Goal: Task Accomplishment & Management: Manage account settings

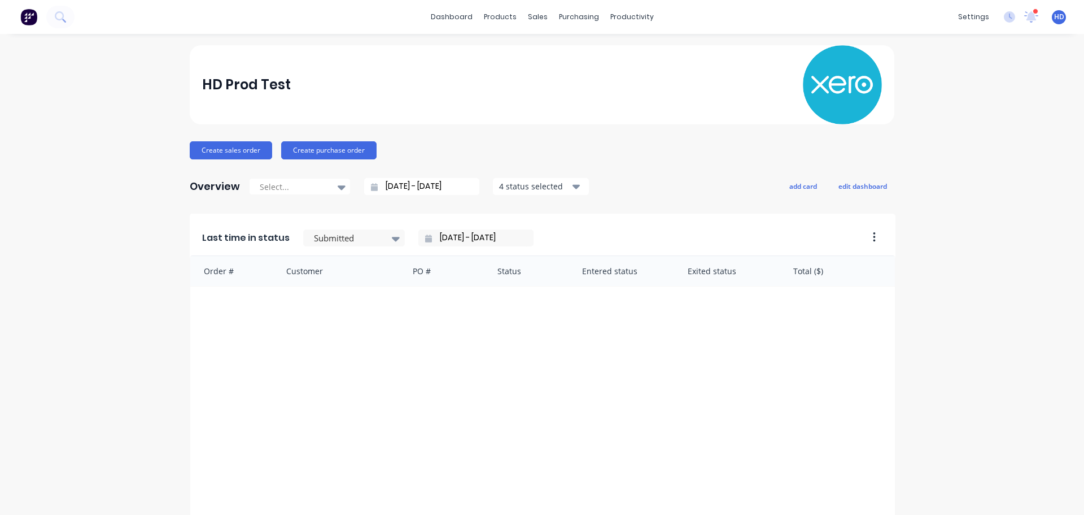
click at [158, 135] on div "HD Prod Test Create sales order Create purchase order Overview Select... 29/07/…" at bounding box center [542, 340] width 1084 height 590
click at [561, 60] on link "Product Catalogue" at bounding box center [552, 53] width 150 height 23
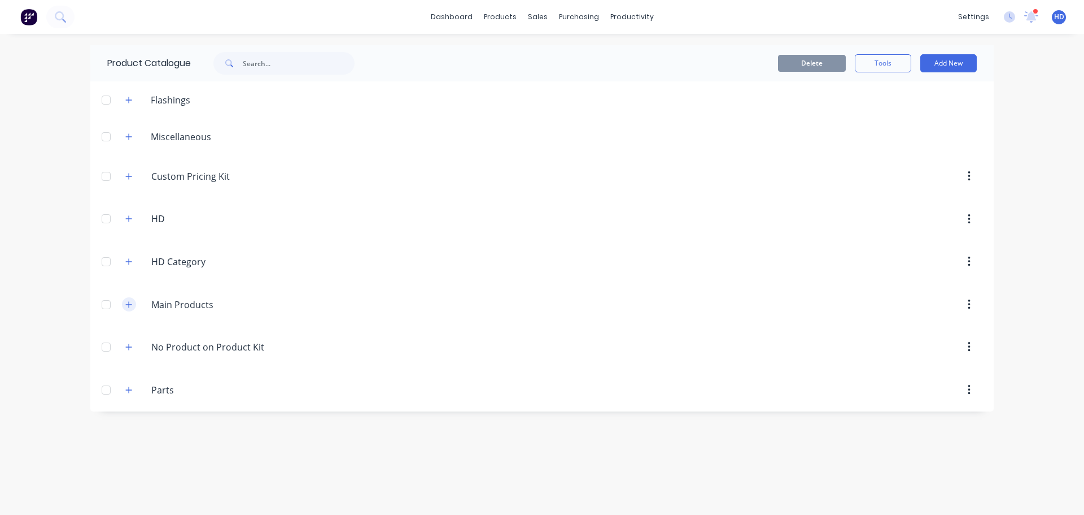
click at [134, 306] on button "button" at bounding box center [129, 304] width 14 height 14
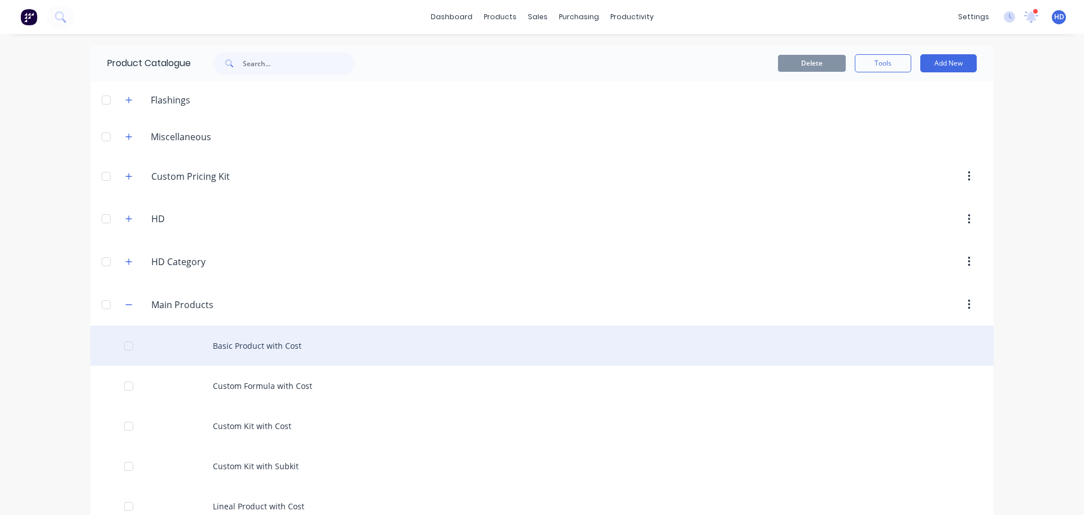
click at [257, 346] on div "Basic Product with Cost" at bounding box center [542, 345] width 904 height 40
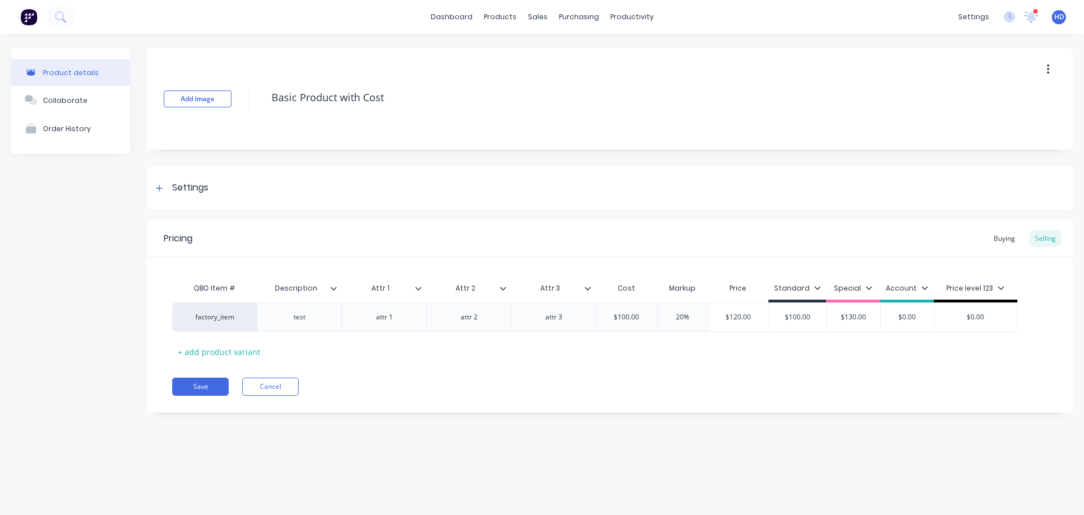
type textarea "x"
type input "Attr 3"
drag, startPoint x: 537, startPoint y: 285, endPoint x: 561, endPoint y: 290, distance: 24.9
click at [560, 288] on input "Attr 3" at bounding box center [550, 288] width 78 height 10
drag, startPoint x: 571, startPoint y: 352, endPoint x: 567, endPoint y: 319, distance: 33.0
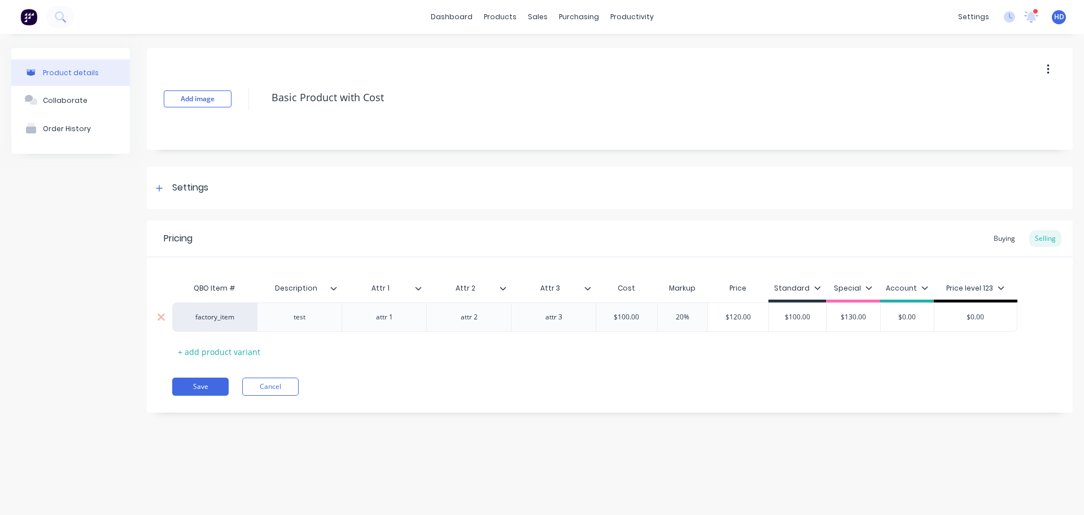
click at [570, 349] on div "QBO Item # Description Attr 1 Attr 2 Attr 3 Attr 3 Cost Markup Price Standard S…" at bounding box center [609, 319] width 875 height 84
click at [587, 291] on icon at bounding box center [588, 288] width 7 height 7
click at [504, 289] on icon at bounding box center [503, 287] width 6 height 3
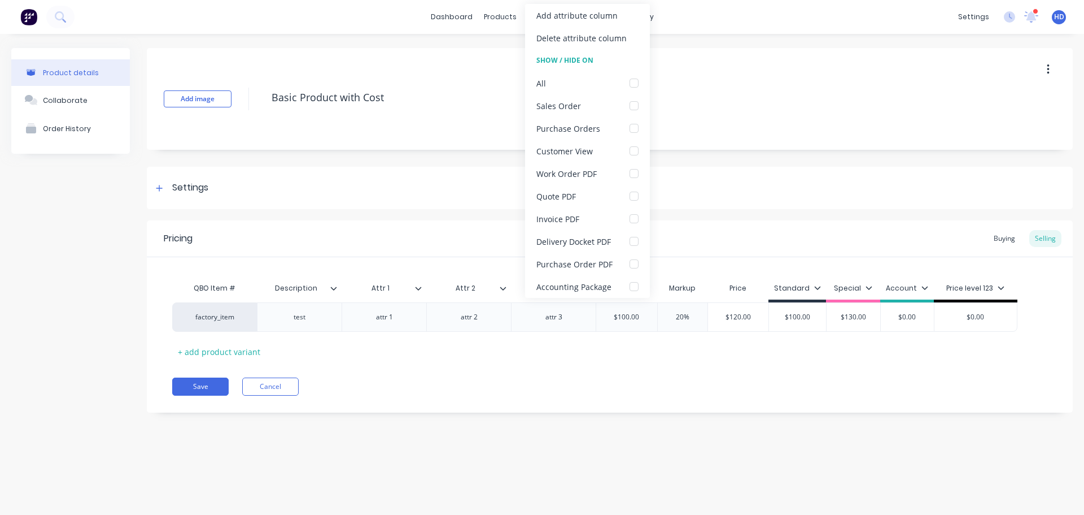
click at [504, 289] on icon at bounding box center [503, 287] width 6 height 3
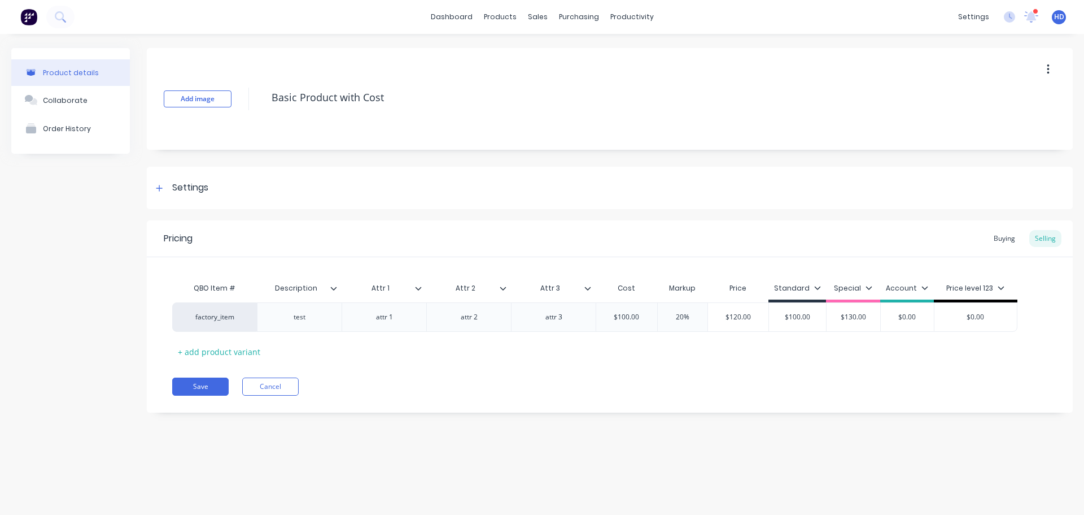
click at [424, 290] on div at bounding box center [423, 288] width 7 height 10
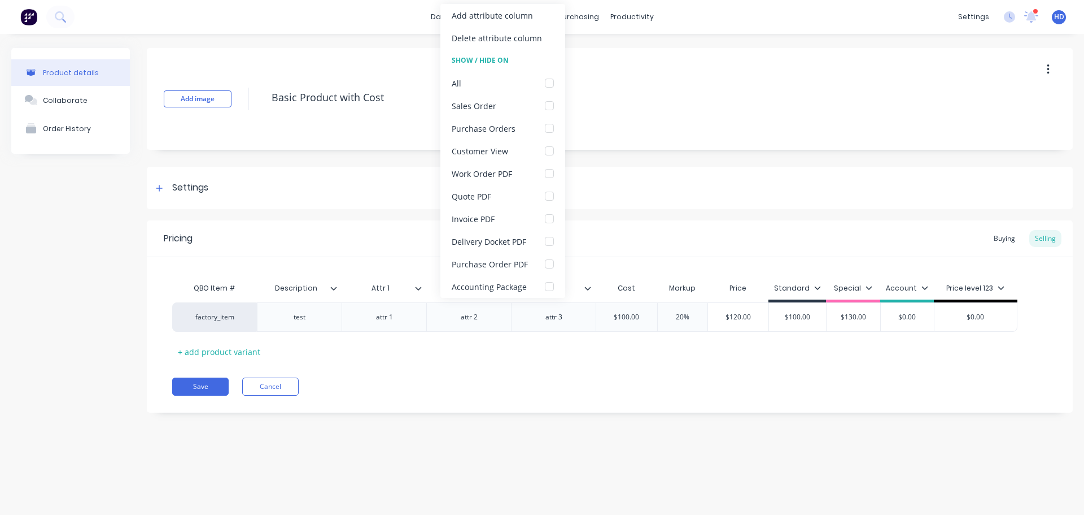
click at [420, 288] on icon at bounding box center [418, 288] width 7 height 7
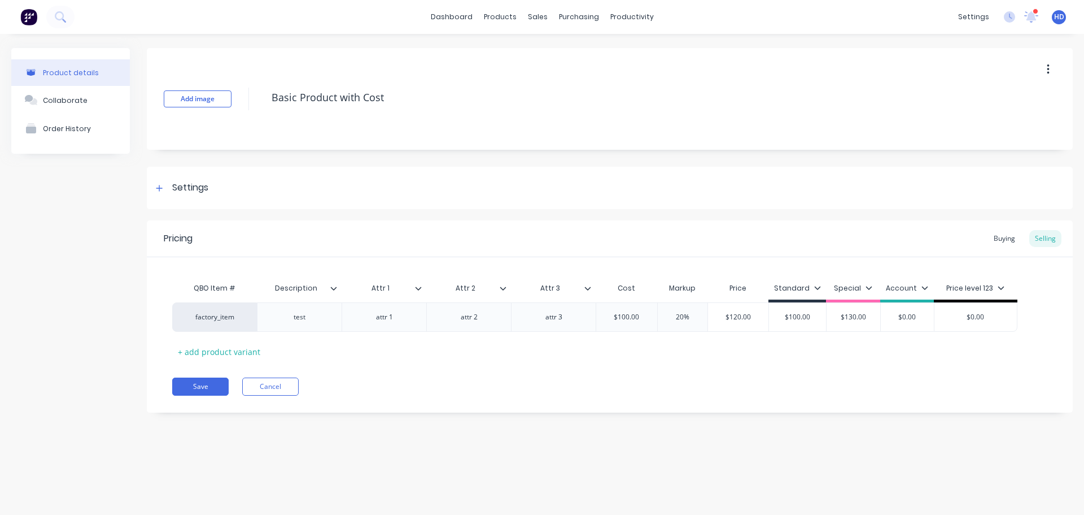
click at [334, 291] on icon at bounding box center [333, 288] width 7 height 7
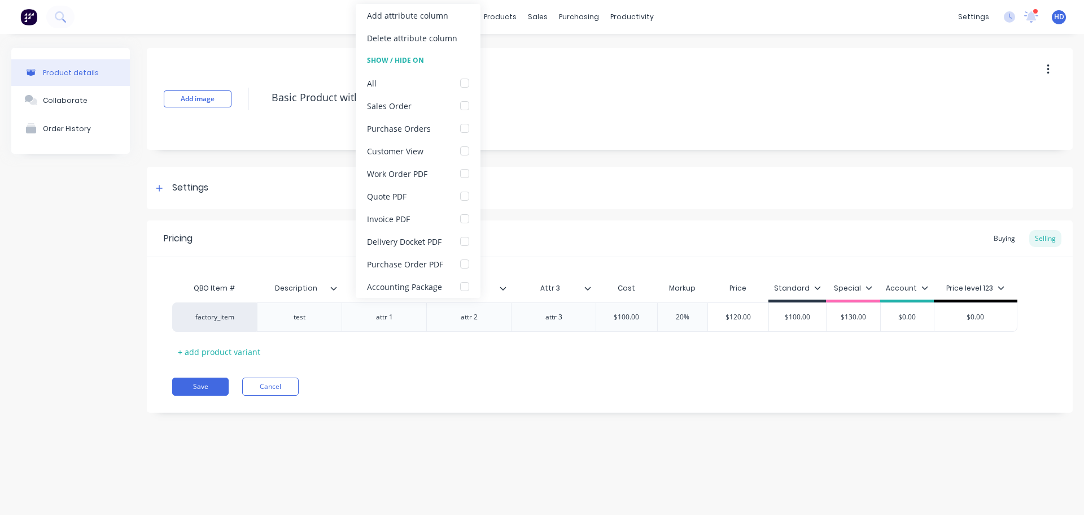
click at [334, 291] on icon at bounding box center [333, 288] width 7 height 7
type textarea "x"
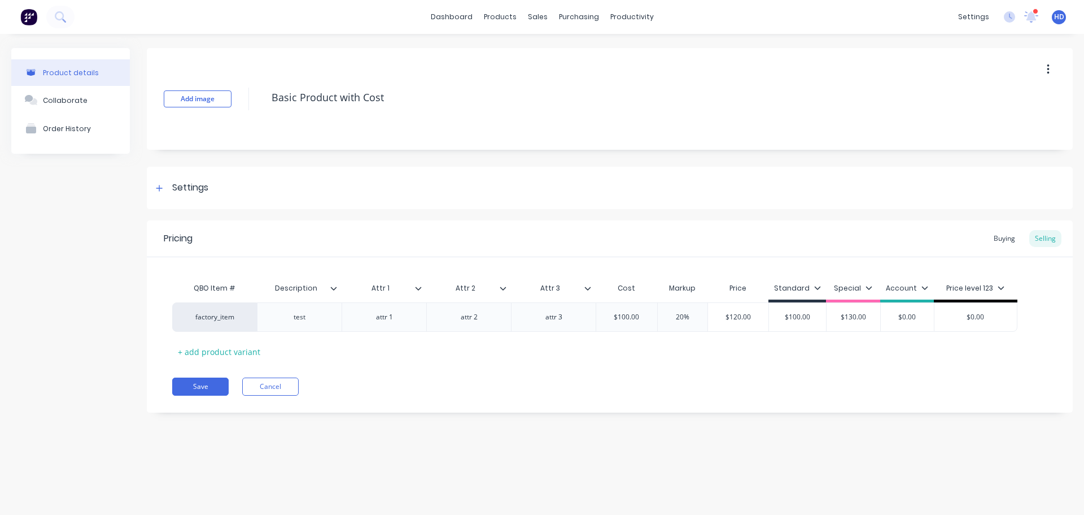
click at [420, 382] on div "Save Cancel" at bounding box center [622, 386] width 901 height 18
click at [568, 55] on div "Sales Orders" at bounding box center [579, 54] width 46 height 10
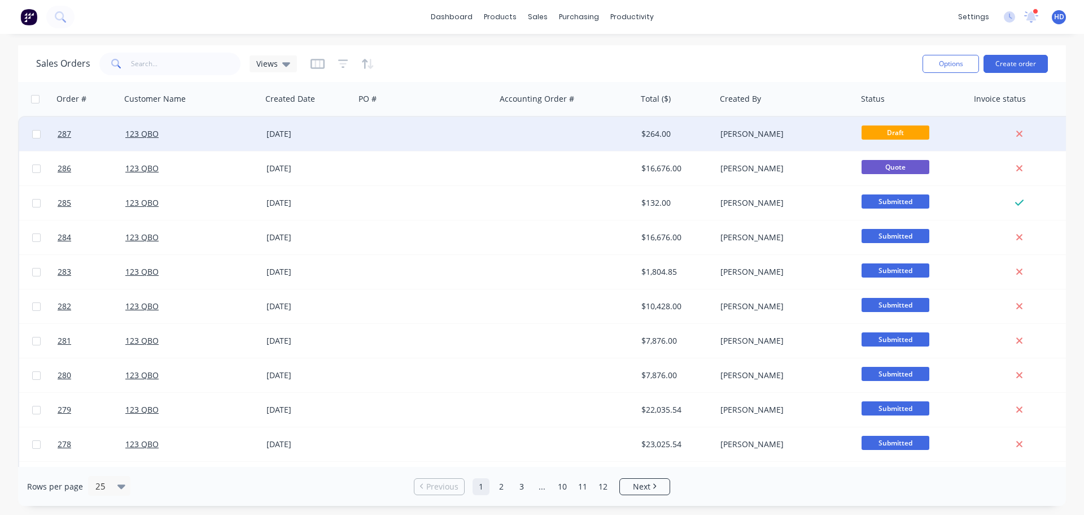
click at [341, 127] on div "29 Aug 2025" at bounding box center [308, 134] width 93 height 34
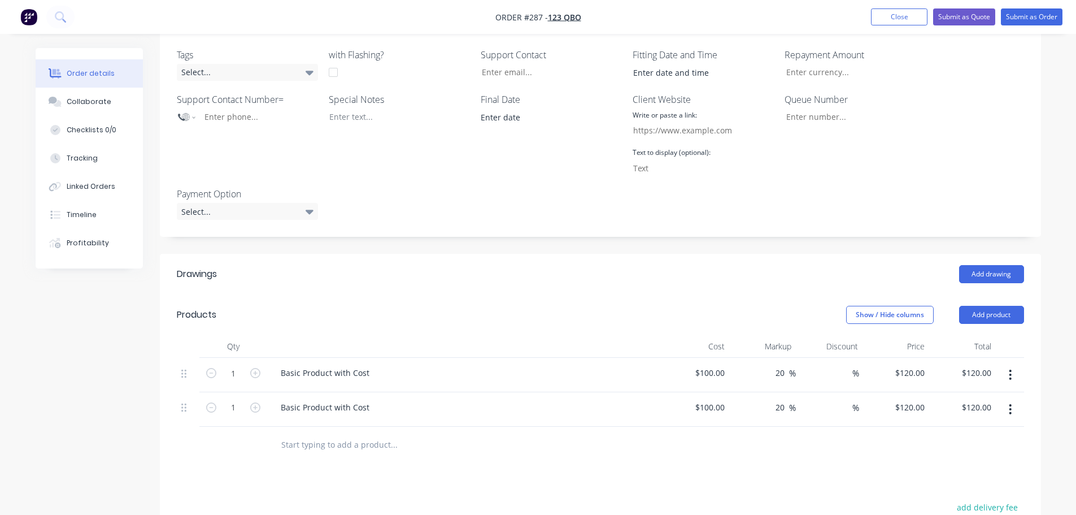
scroll to position [508, 0]
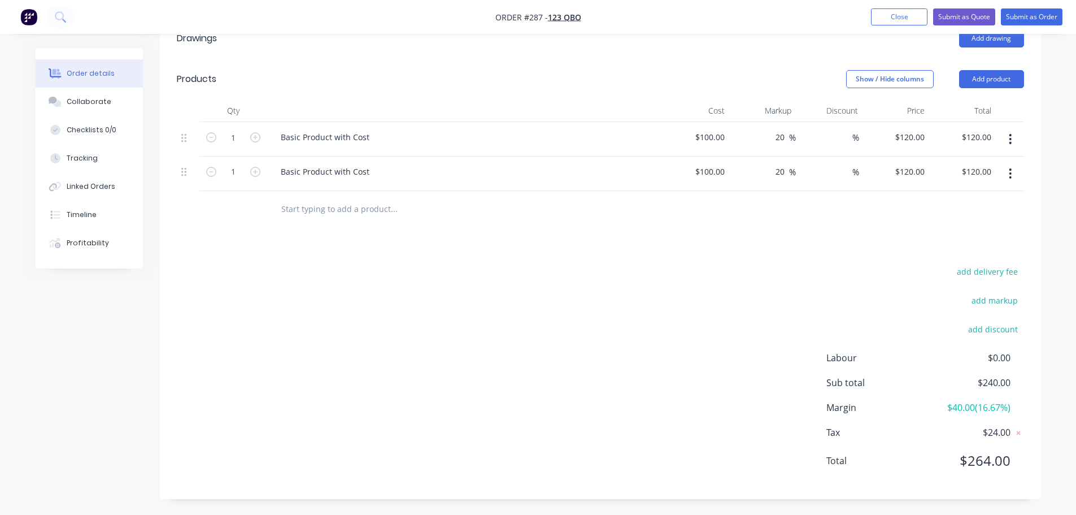
click at [352, 207] on input "text" at bounding box center [394, 209] width 226 height 23
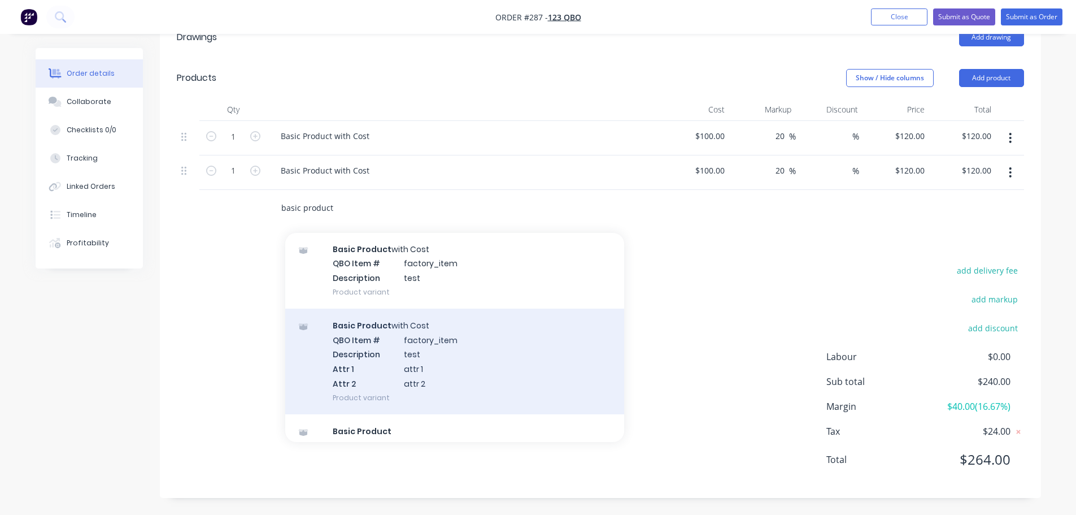
scroll to position [56, 0]
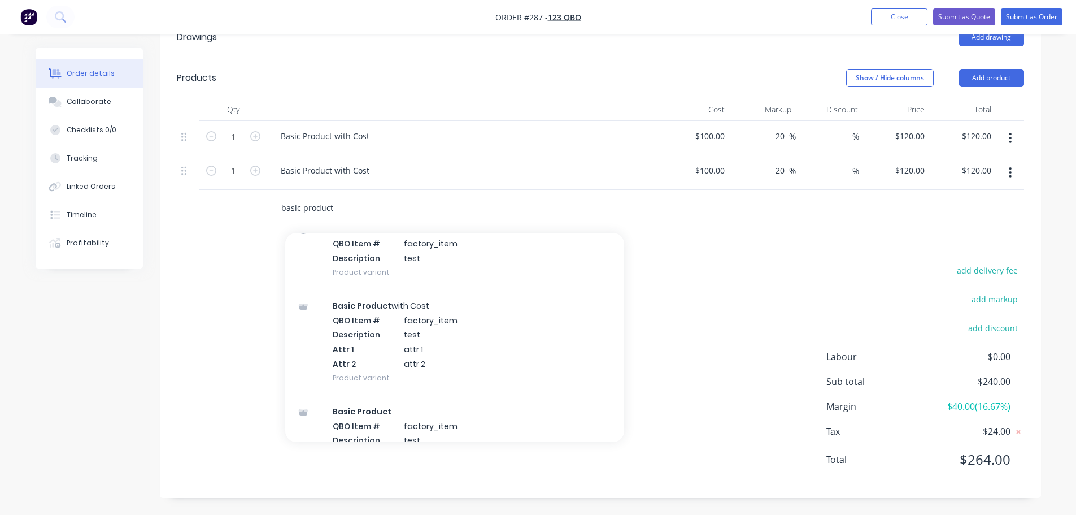
type input "basic product"
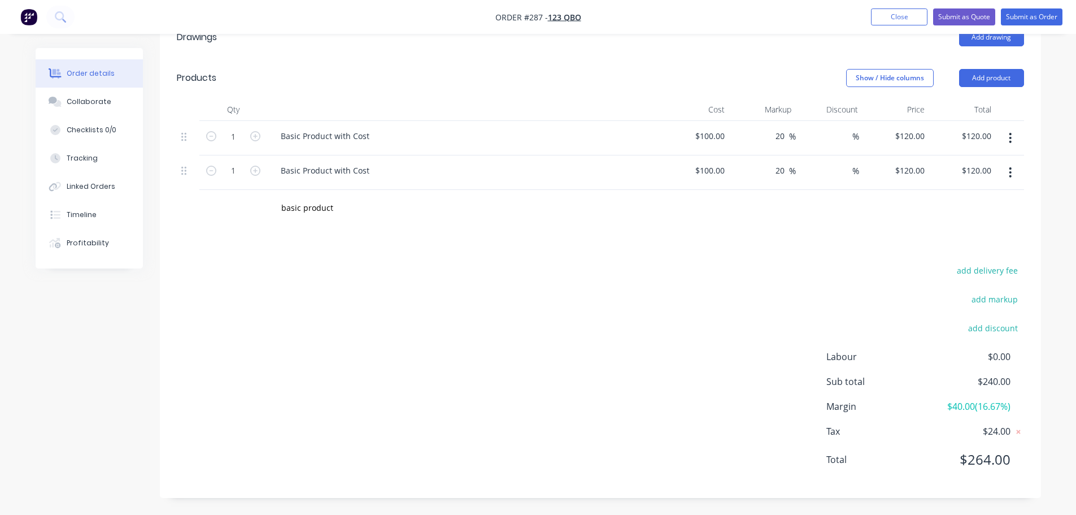
click at [745, 294] on div "add delivery fee add markup add discount Labour $0.00 Sub total $240.00 Margin …" at bounding box center [600, 372] width 847 height 218
click at [546, 299] on div "add delivery fee add markup add discount Labour $0.00 Sub total $240.00 Margin …" at bounding box center [600, 372] width 847 height 218
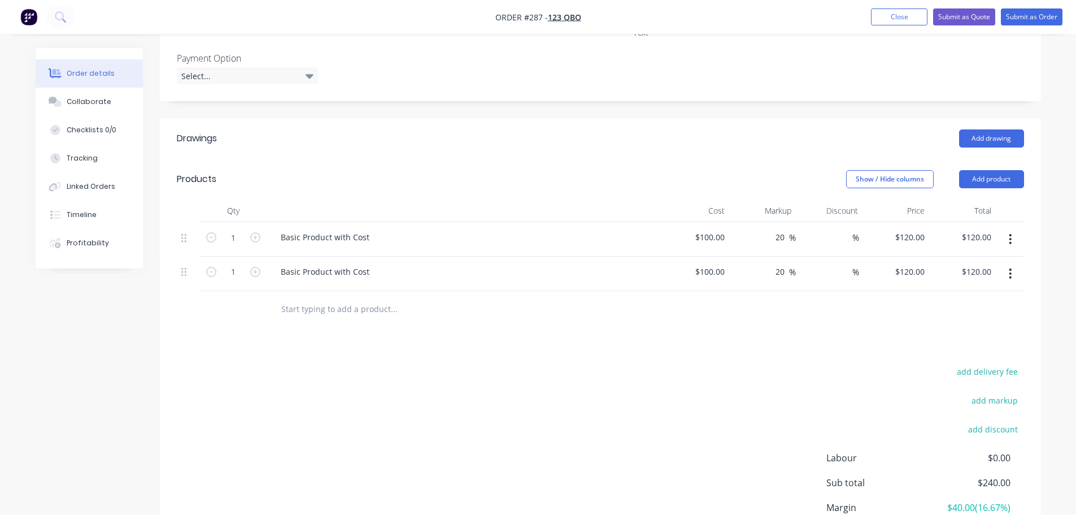
scroll to position [509, 0]
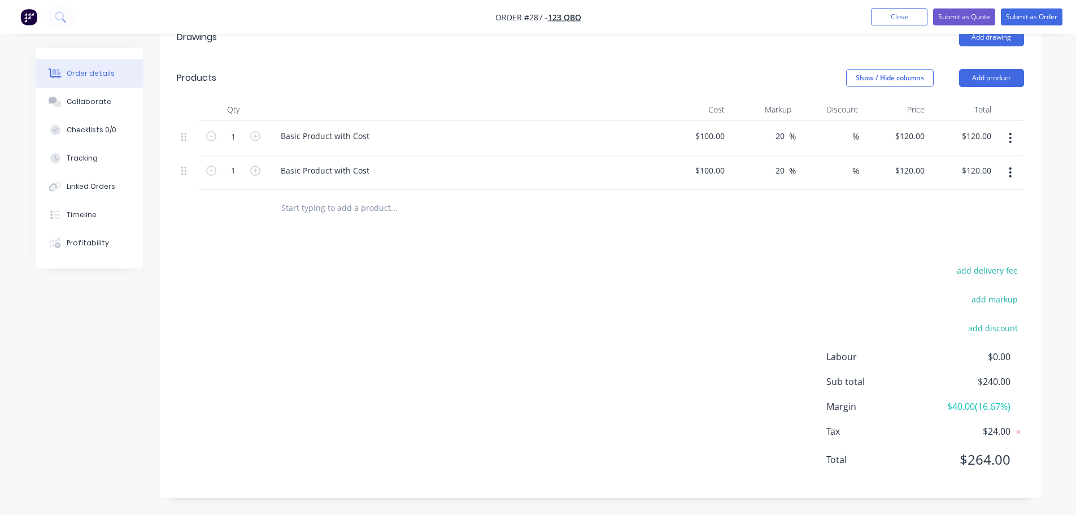
click at [337, 208] on input "text" at bounding box center [394, 208] width 226 height 23
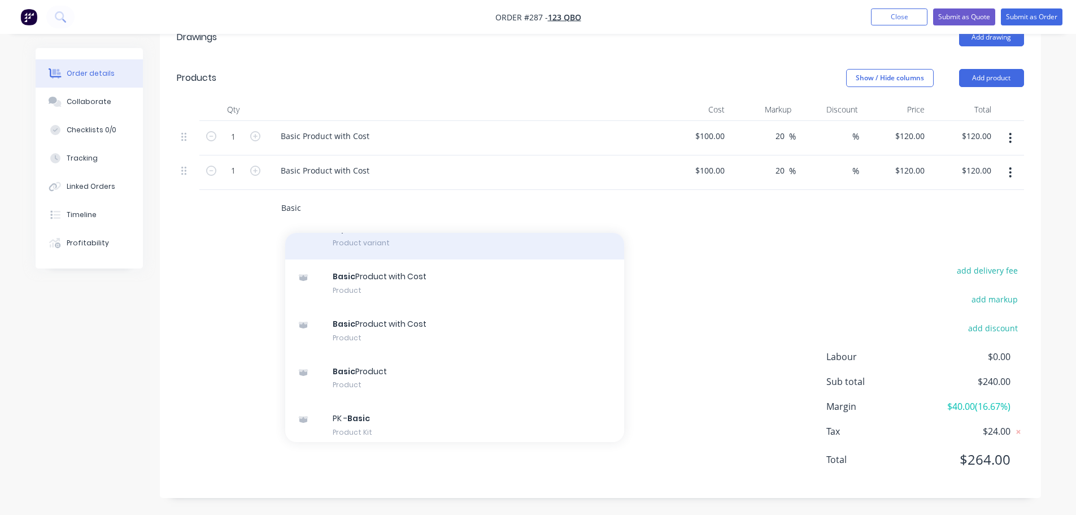
scroll to position [113, 0]
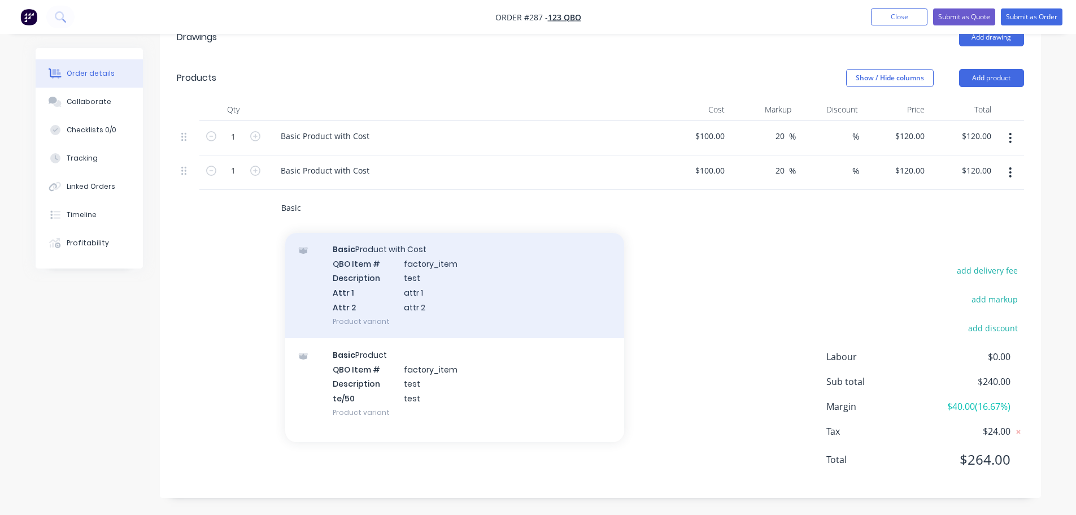
type input "Basic"
click at [463, 292] on div "Basic Product with Cost QBO Item # factory_item Description test Attr 1 attr 1 …" at bounding box center [454, 285] width 339 height 106
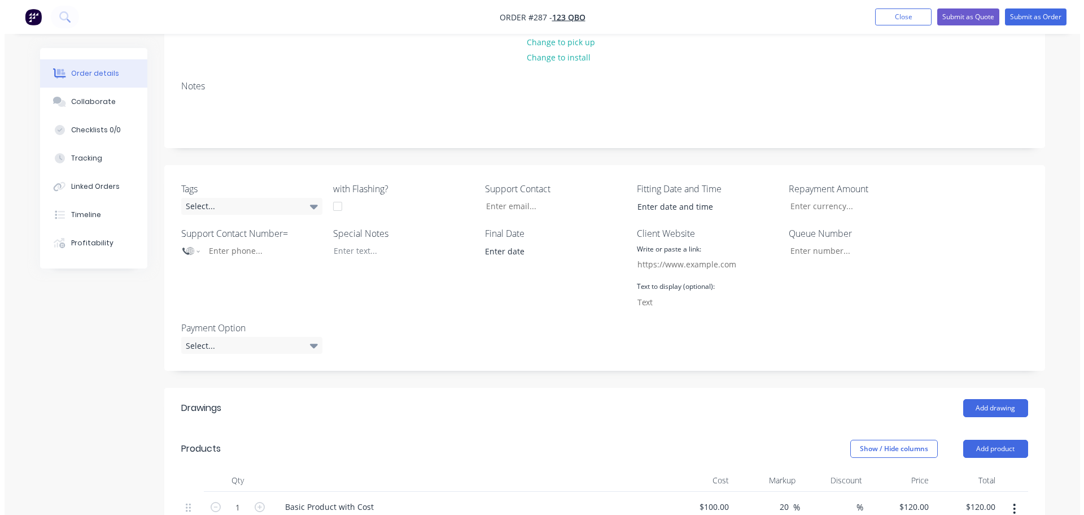
scroll to position [0, 0]
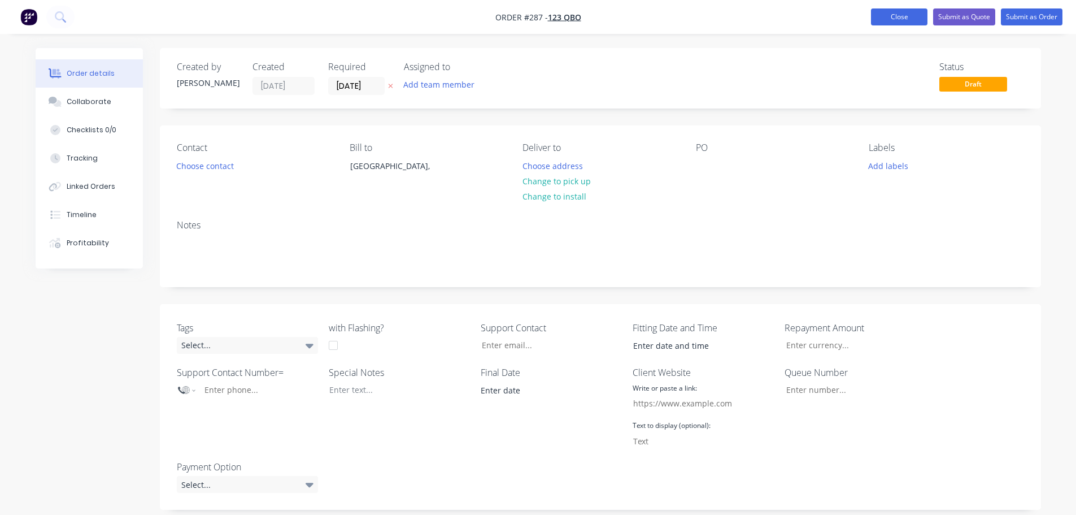
click at [897, 15] on button "Close" at bounding box center [899, 16] width 56 height 17
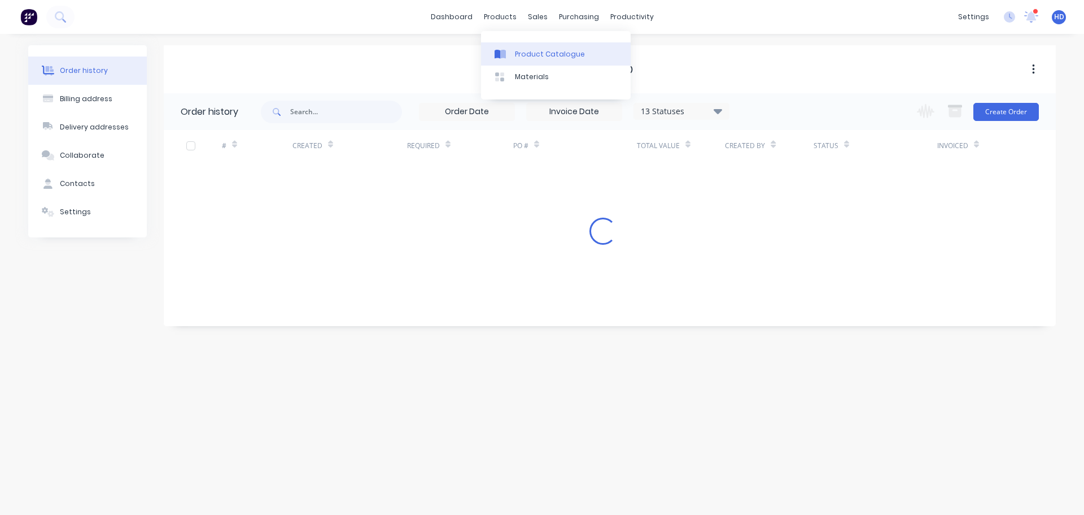
click at [534, 51] on div "Product Catalogue" at bounding box center [550, 54] width 70 height 10
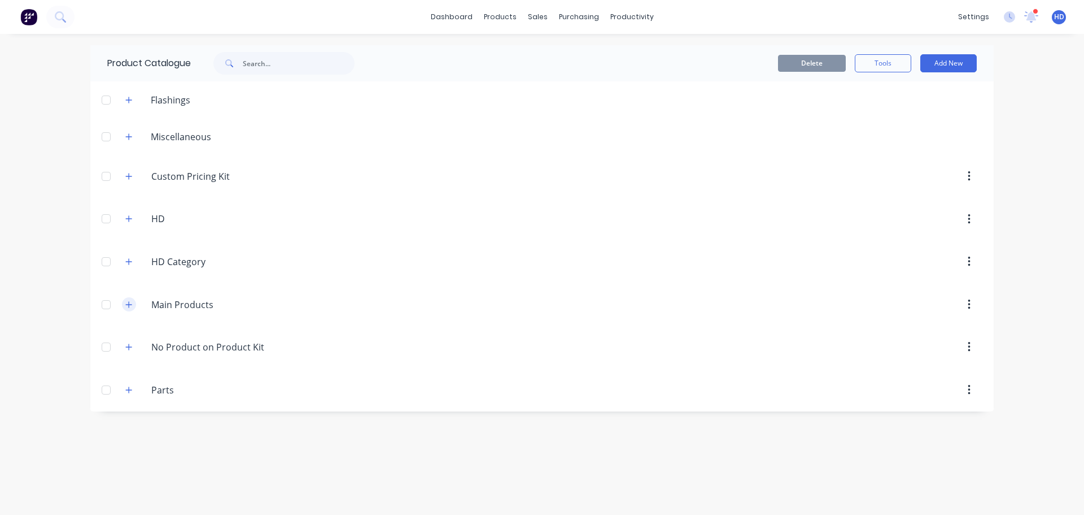
click at [133, 303] on button "button" at bounding box center [129, 304] width 14 height 14
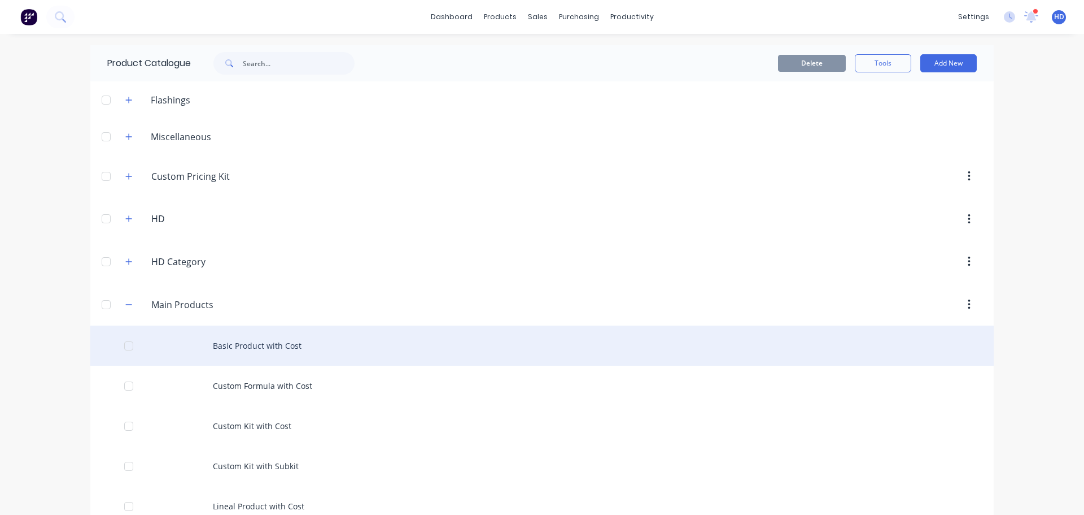
click at [264, 345] on div "Basic Product with Cost" at bounding box center [542, 345] width 904 height 40
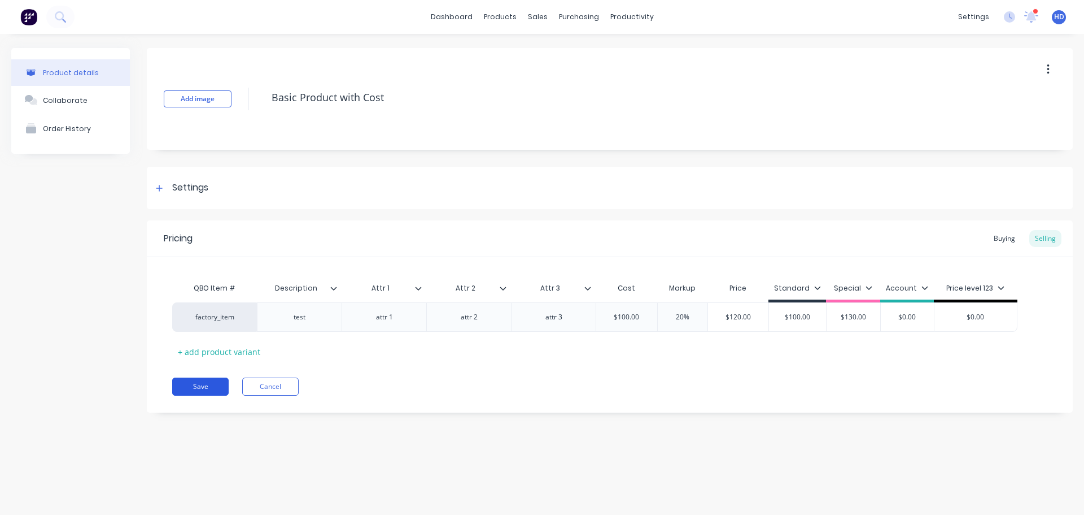
drag, startPoint x: 212, startPoint y: 385, endPoint x: 276, endPoint y: 391, distance: 64.1
click at [212, 385] on button "Save" at bounding box center [200, 386] width 56 height 18
type textarea "x"
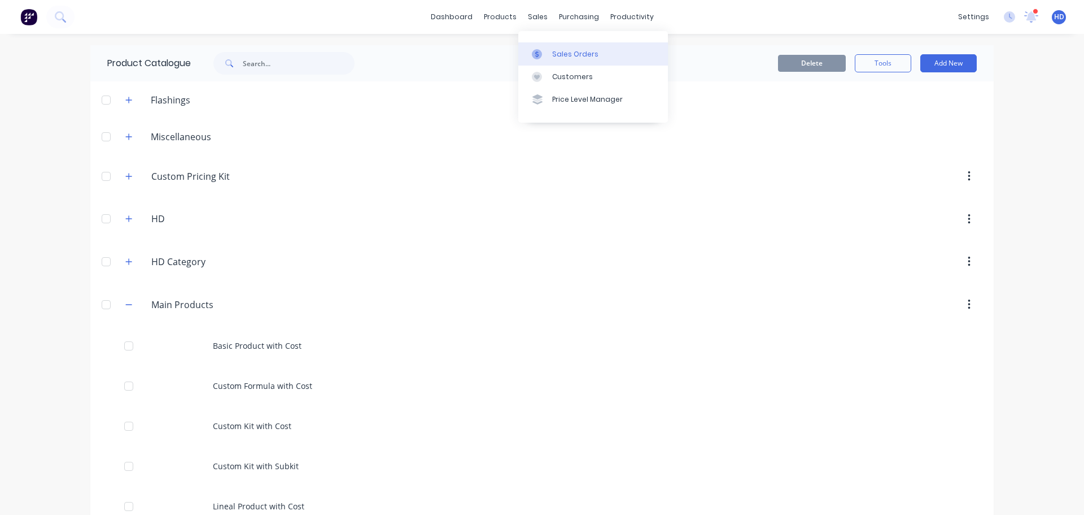
click at [581, 47] on link "Sales Orders" at bounding box center [594, 53] width 150 height 23
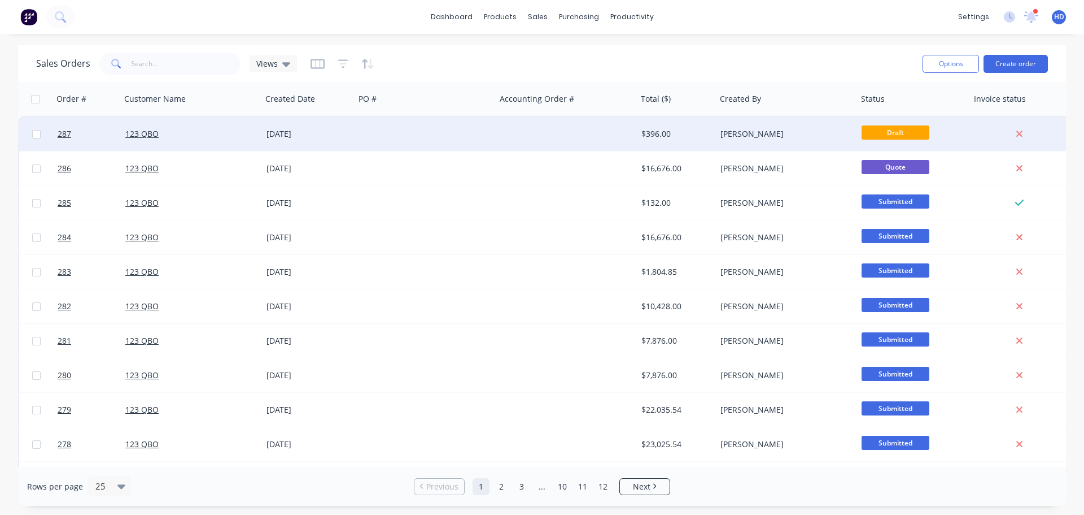
click at [246, 133] on div "123 QBO" at bounding box center [187, 133] width 125 height 11
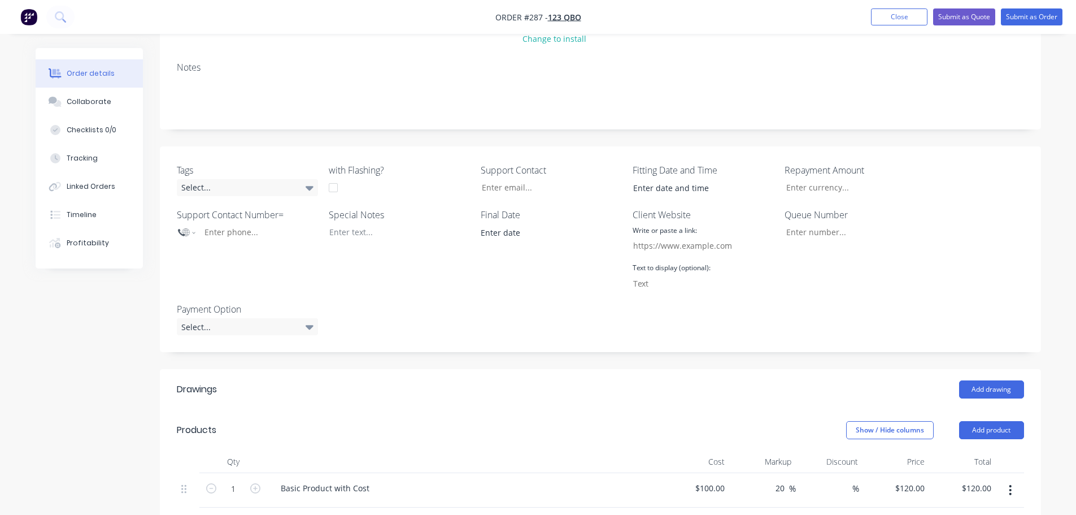
scroll to position [339, 0]
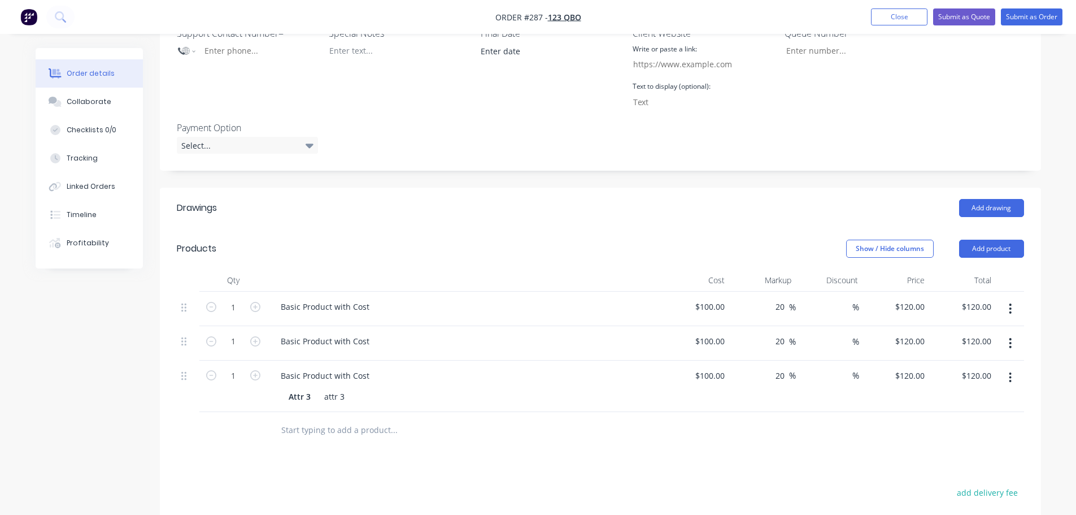
click at [354, 428] on input "text" at bounding box center [394, 430] width 226 height 23
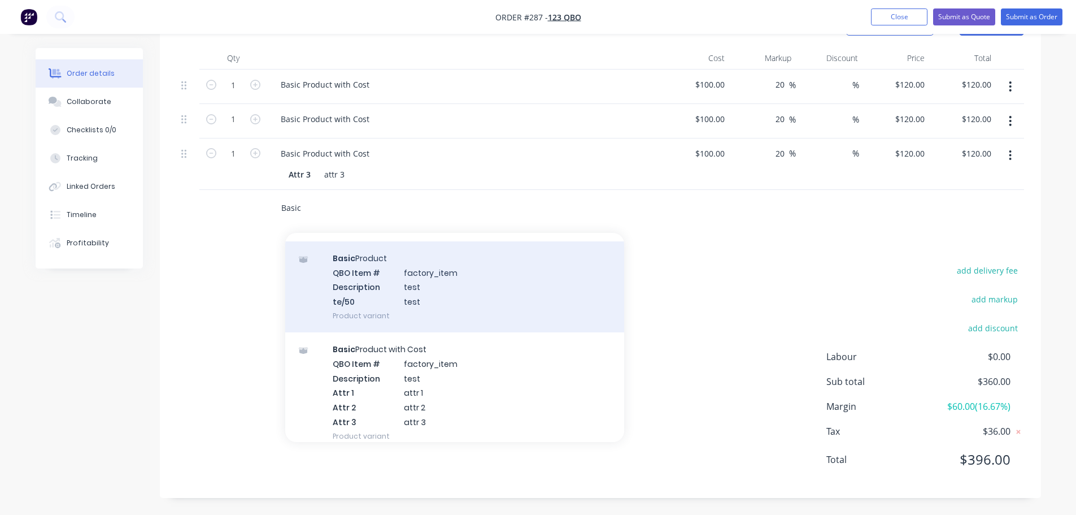
scroll to position [169, 0]
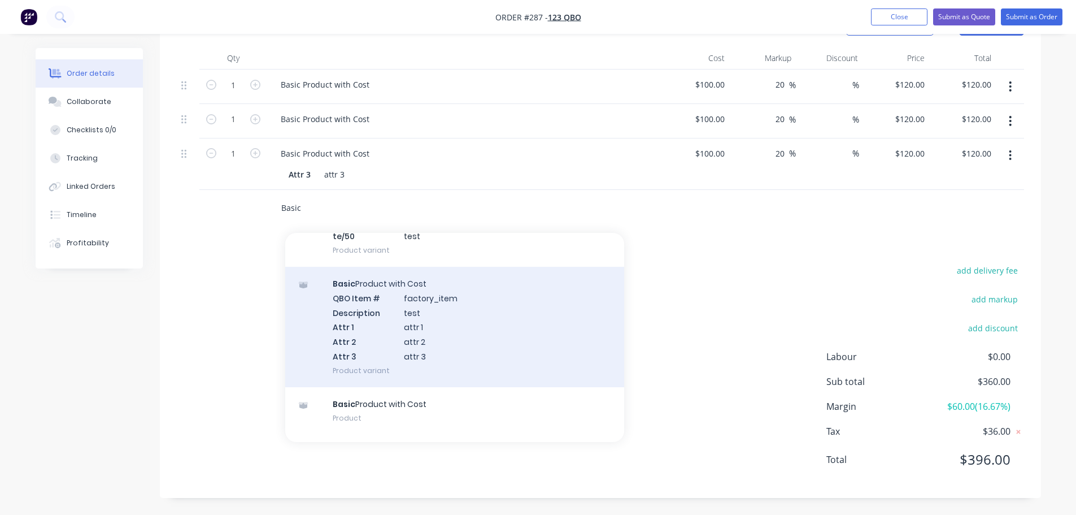
type input "Basic"
click at [444, 338] on div "Basic Product with Cost QBO Item # factory_item Description test Attr 1 attr 1 …" at bounding box center [454, 327] width 339 height 120
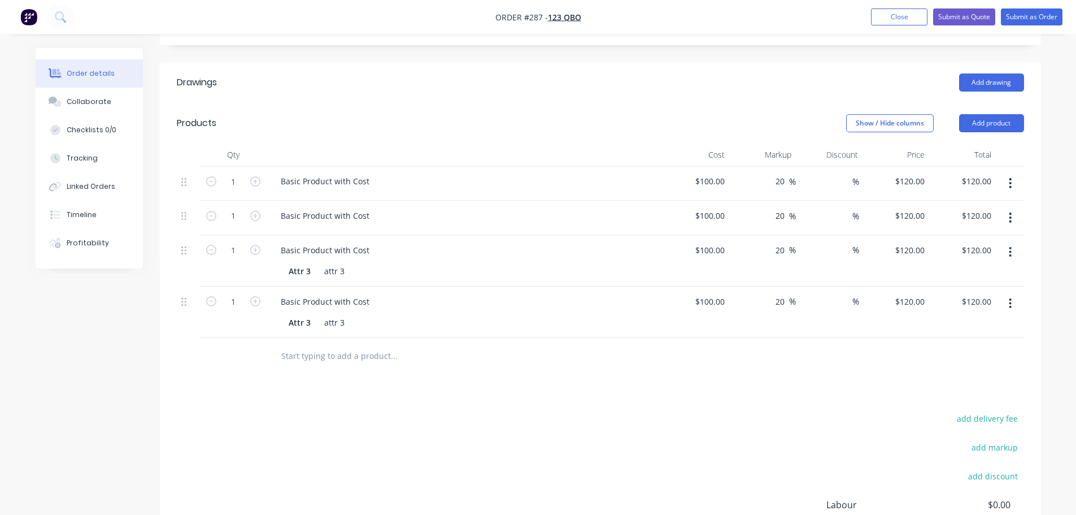
scroll to position [391, 0]
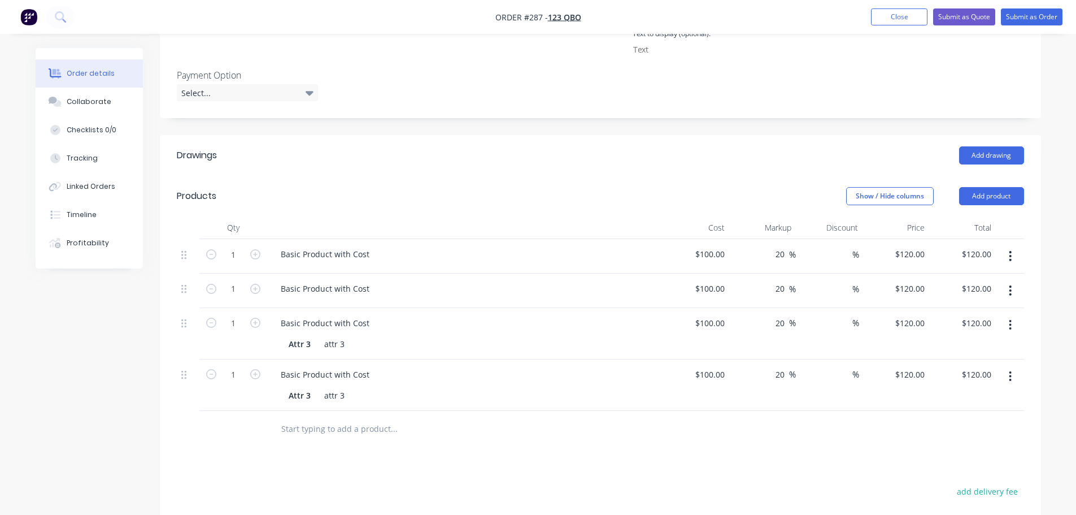
click at [341, 433] on input "text" at bounding box center [394, 428] width 226 height 23
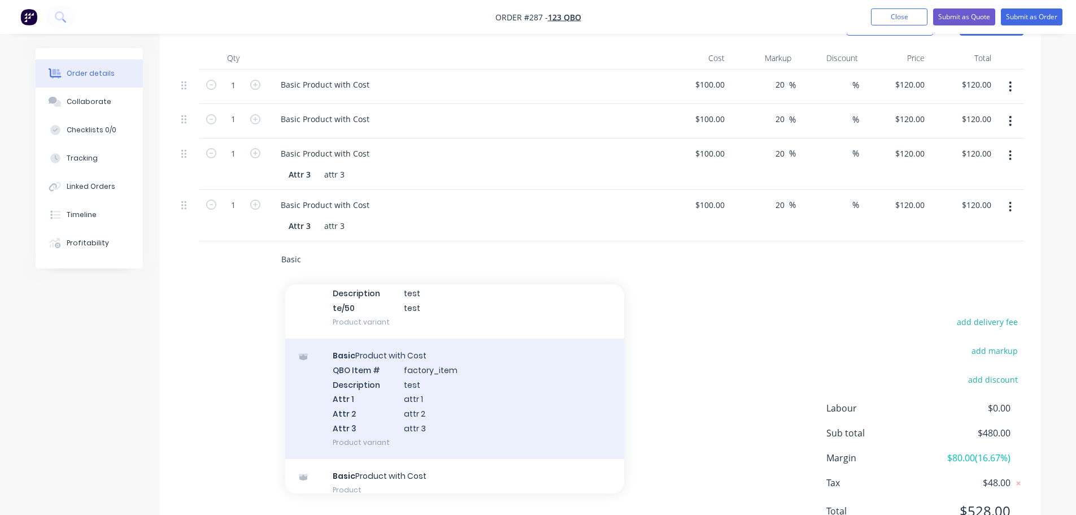
scroll to position [169, 0]
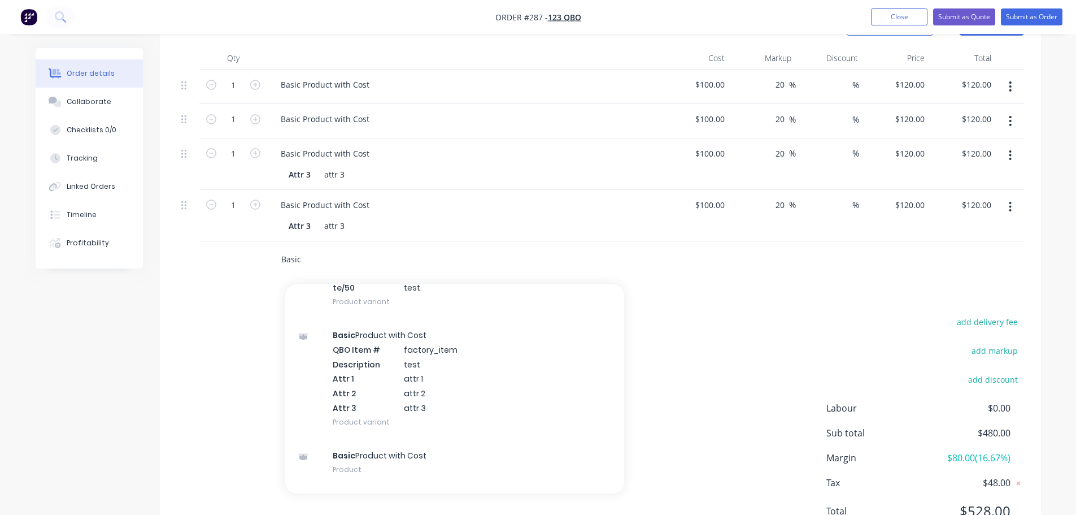
type input "Basic"
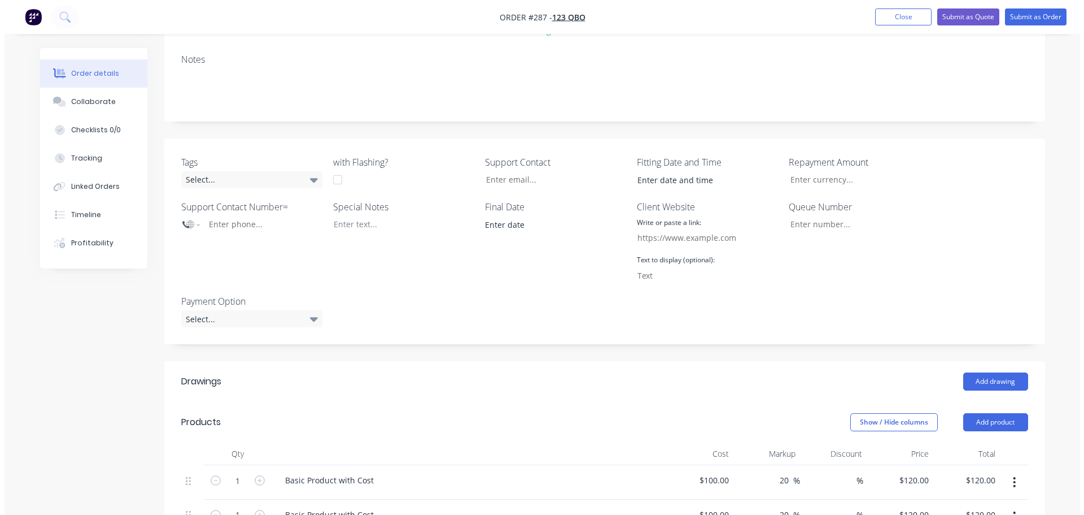
scroll to position [0, 0]
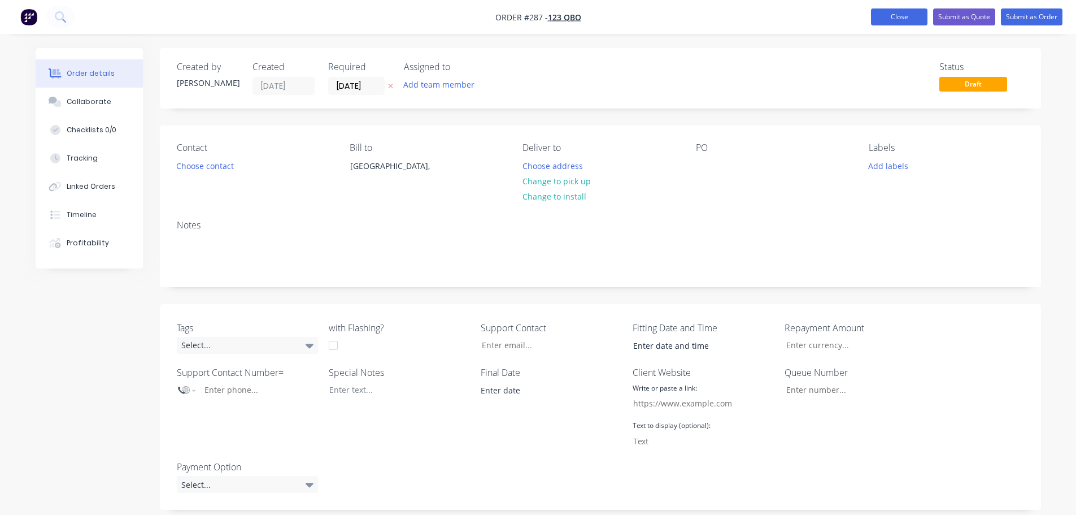
click at [887, 20] on button "Close" at bounding box center [899, 16] width 56 height 17
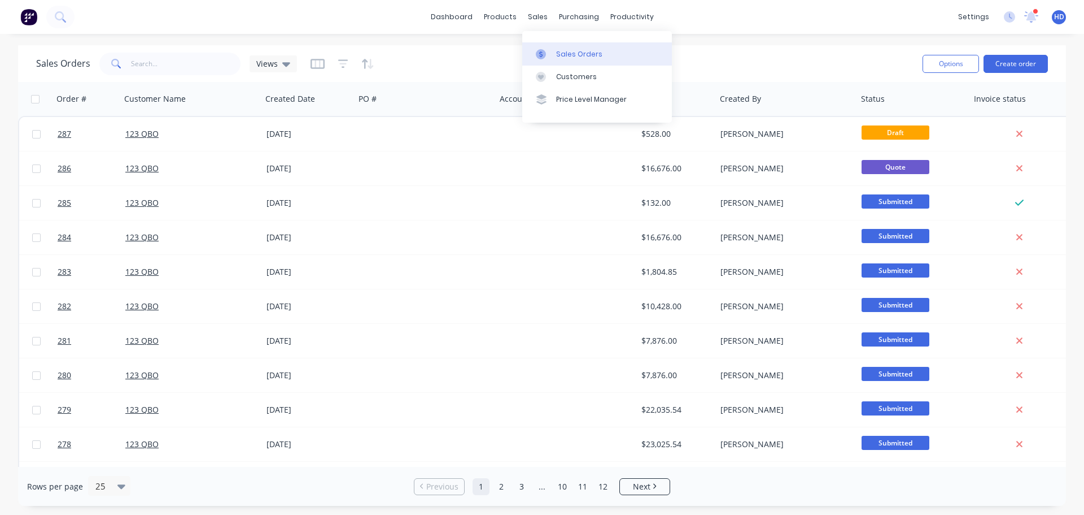
click at [567, 50] on div "Sales Orders" at bounding box center [579, 54] width 46 height 10
click at [533, 57] on div "Product Catalogue" at bounding box center [550, 54] width 70 height 10
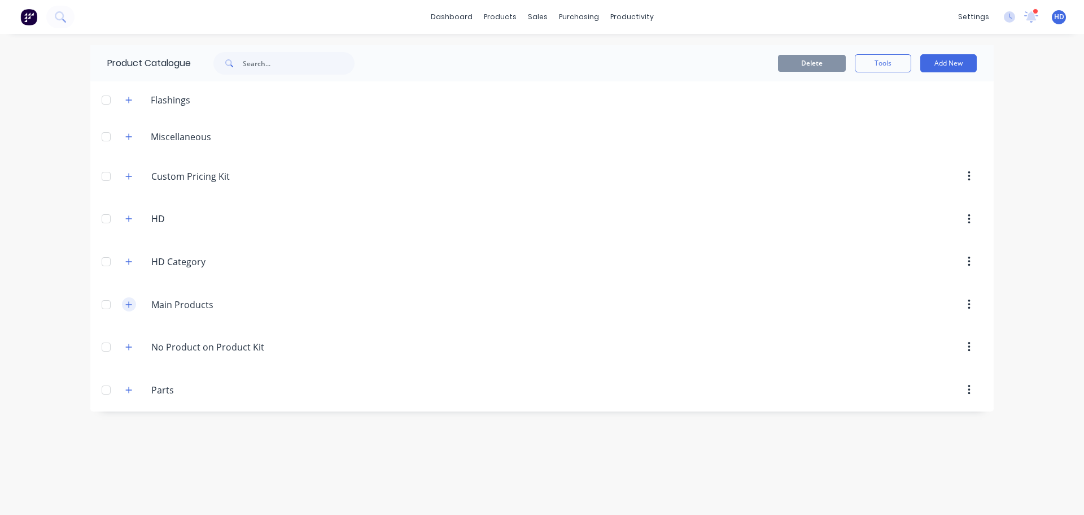
click at [130, 305] on icon "button" at bounding box center [128, 304] width 7 height 8
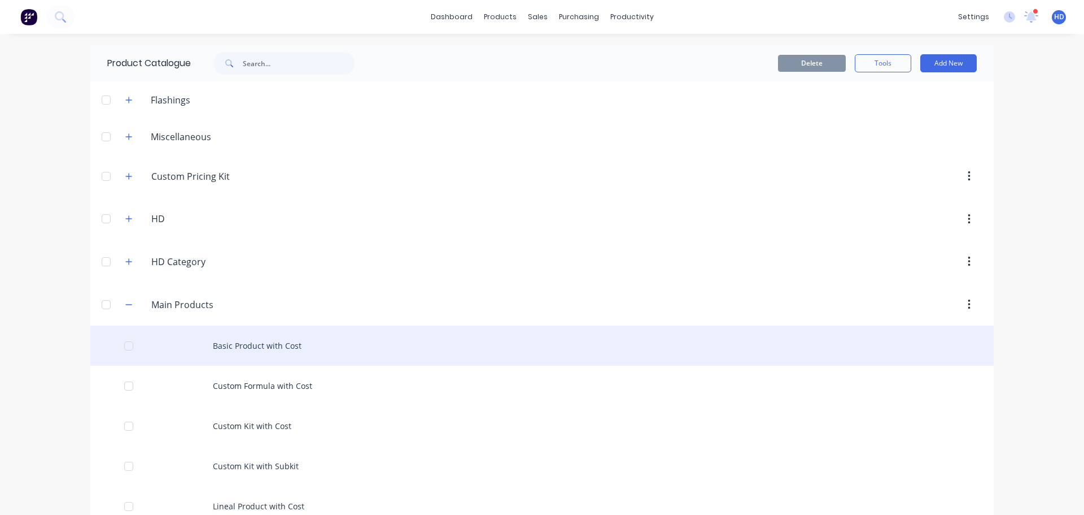
click at [259, 342] on div "Basic Product with Cost" at bounding box center [542, 345] width 904 height 40
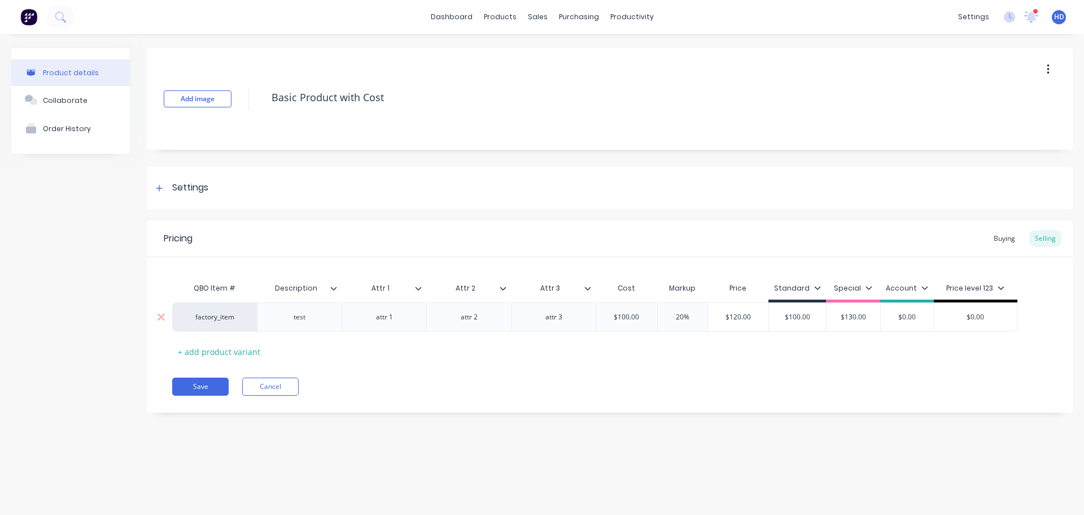
type textarea "x"
click at [477, 288] on input "Attr 2" at bounding box center [465, 288] width 78 height 10
type input "Attr 4"
click at [464, 373] on div "Pricing Buying Selling QBO Item # Description Attr 1 Attr 4 Attr 3 Cost Markup …" at bounding box center [610, 316] width 926 height 192
click at [218, 386] on button "Save" at bounding box center [200, 386] width 56 height 18
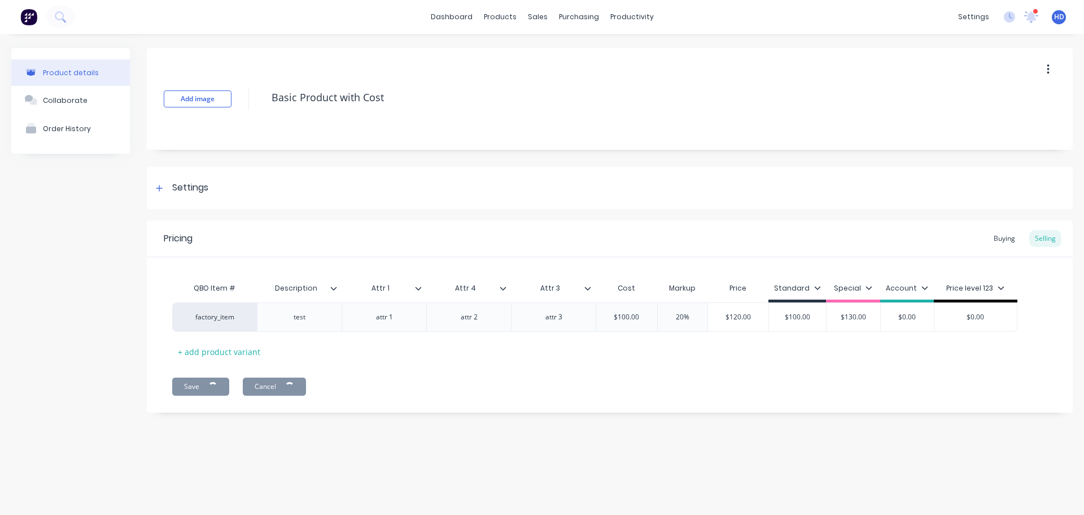
type textarea "x"
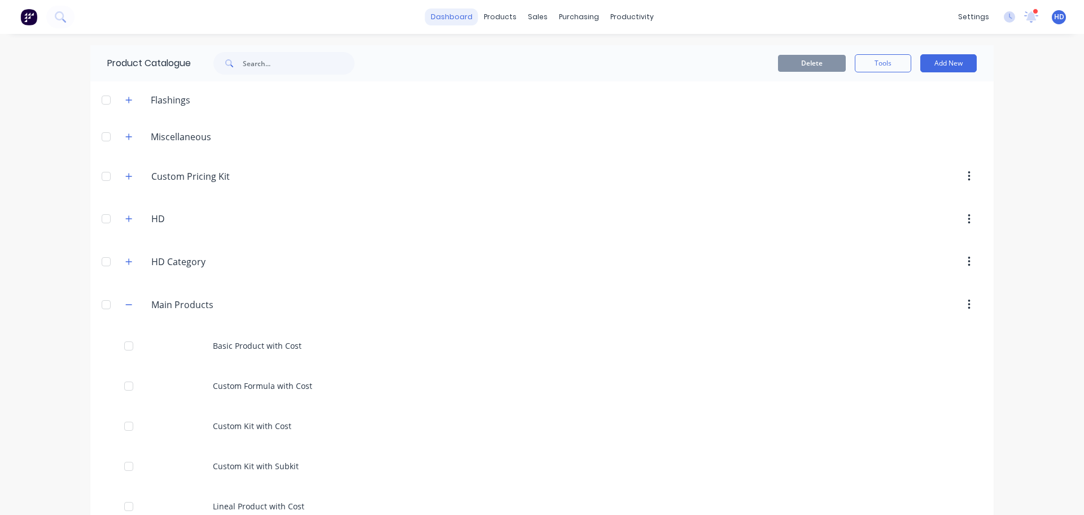
click at [460, 15] on link "dashboard" at bounding box center [451, 16] width 53 height 17
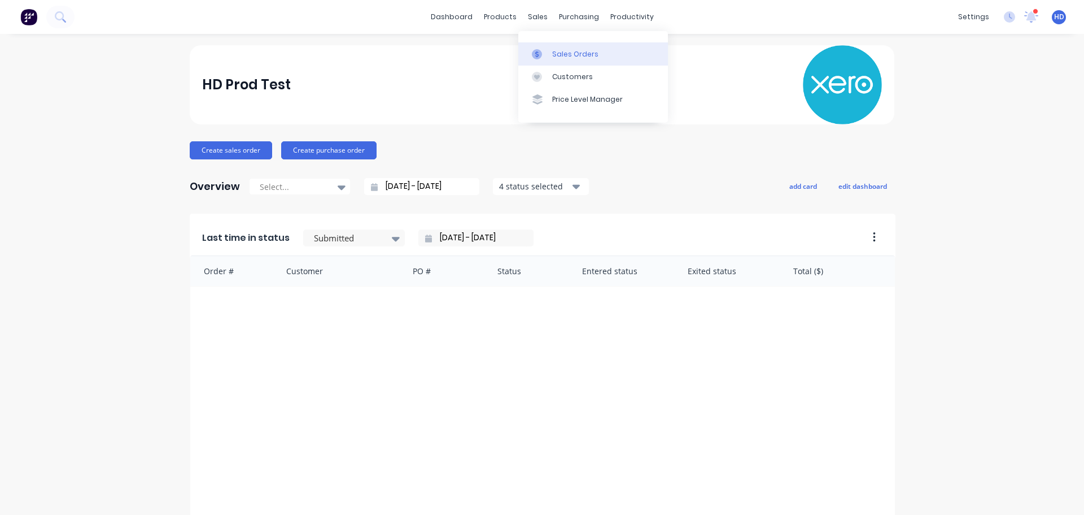
click at [573, 53] on div "Sales Orders" at bounding box center [575, 54] width 46 height 10
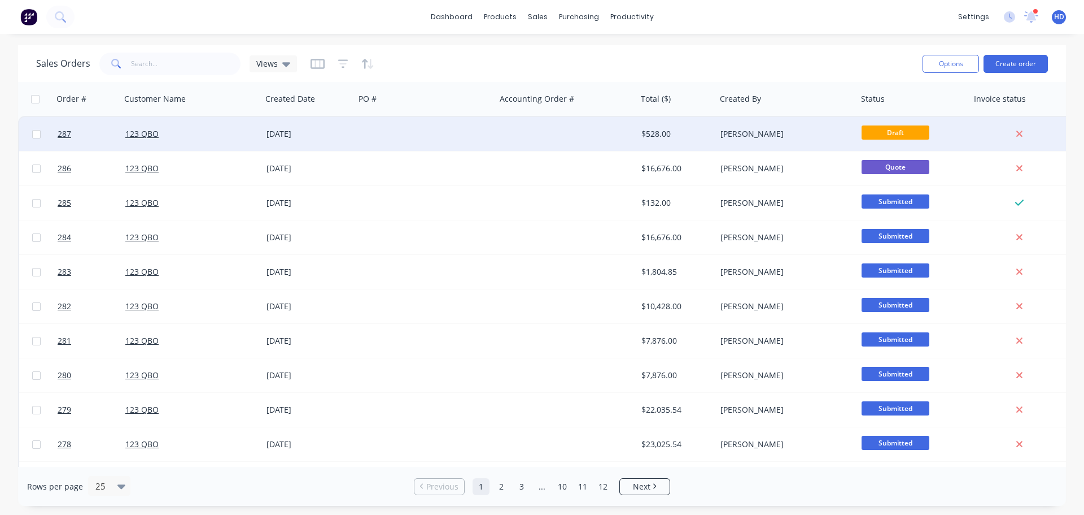
click at [178, 139] on div "123 QBO" at bounding box center [187, 133] width 125 height 11
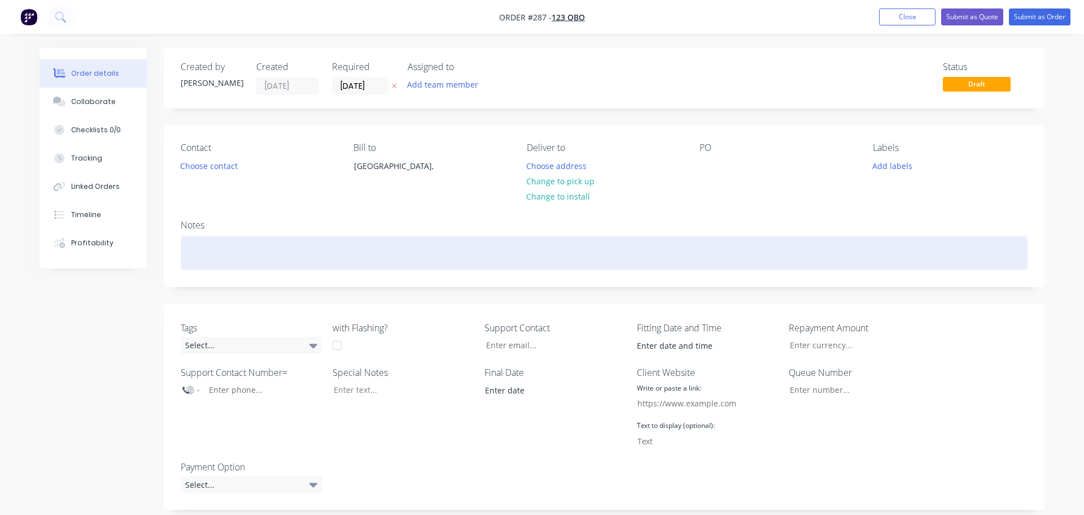
type input "$100.00"
type input "20"
type input "$120.00"
type input "$100.00"
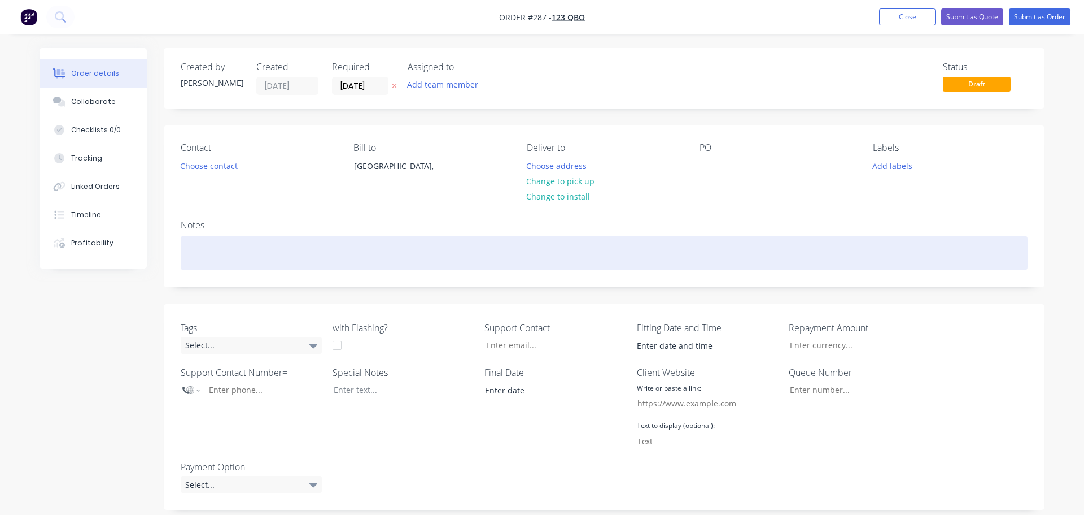
type input "20"
type input "$120.00"
type input "$100.00"
type input "20"
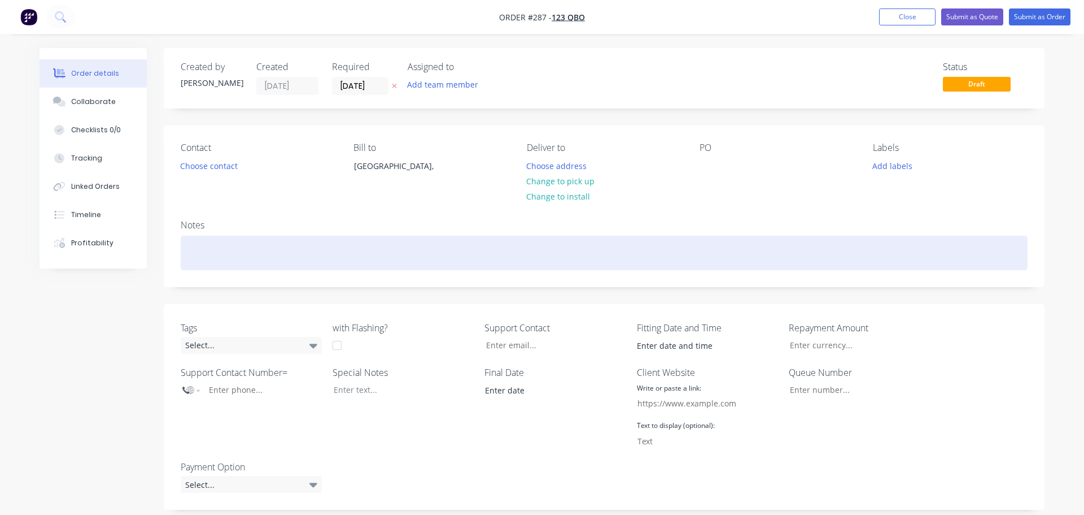
type input "$120.00"
type input "$100.00"
type input "20"
type input "$120.00"
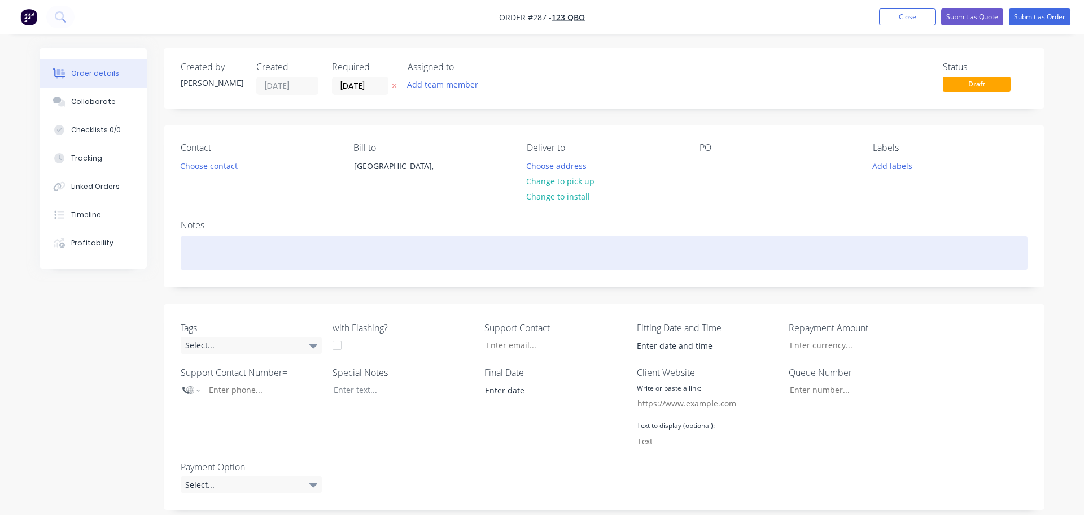
type input "$120.00"
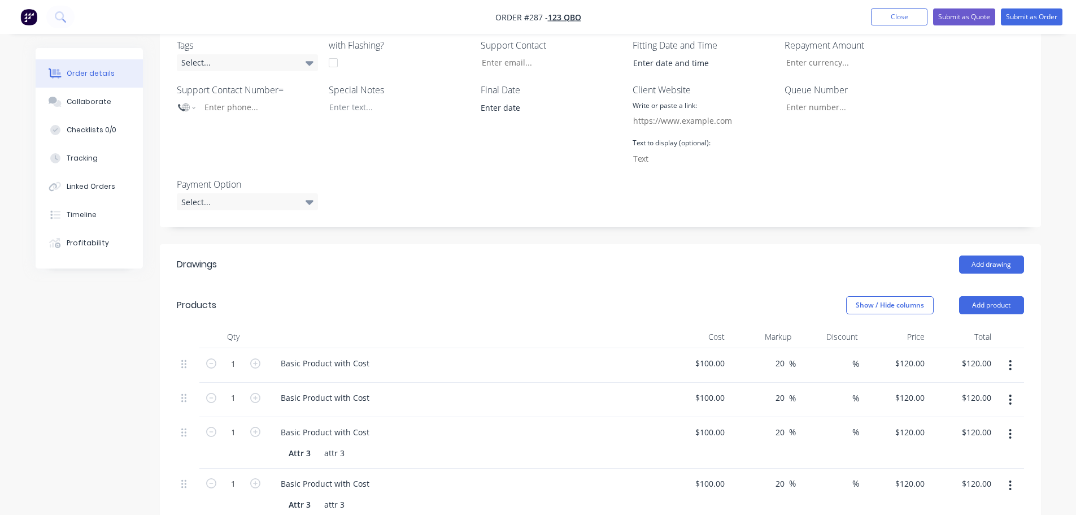
scroll to position [612, 0]
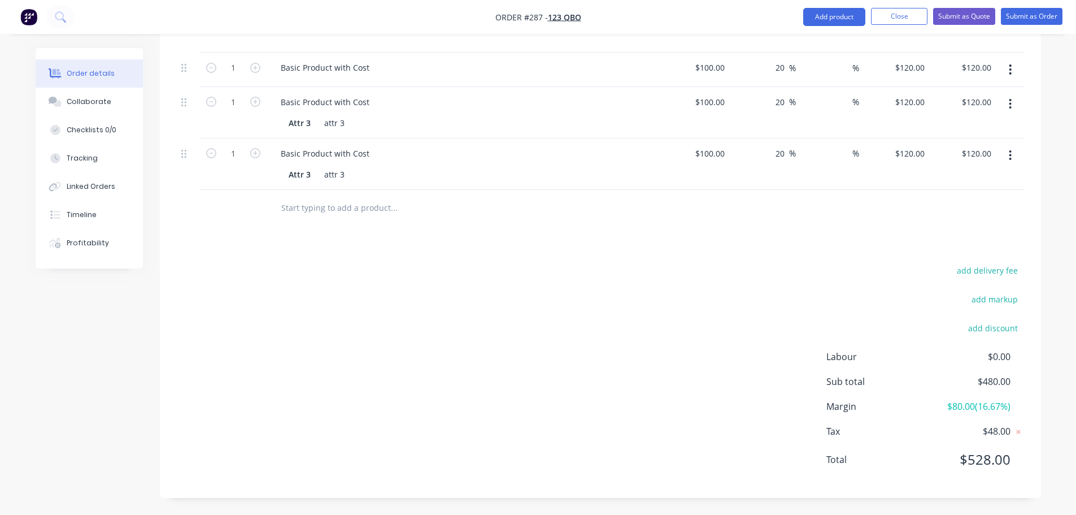
click at [346, 218] on input "text" at bounding box center [394, 208] width 226 height 23
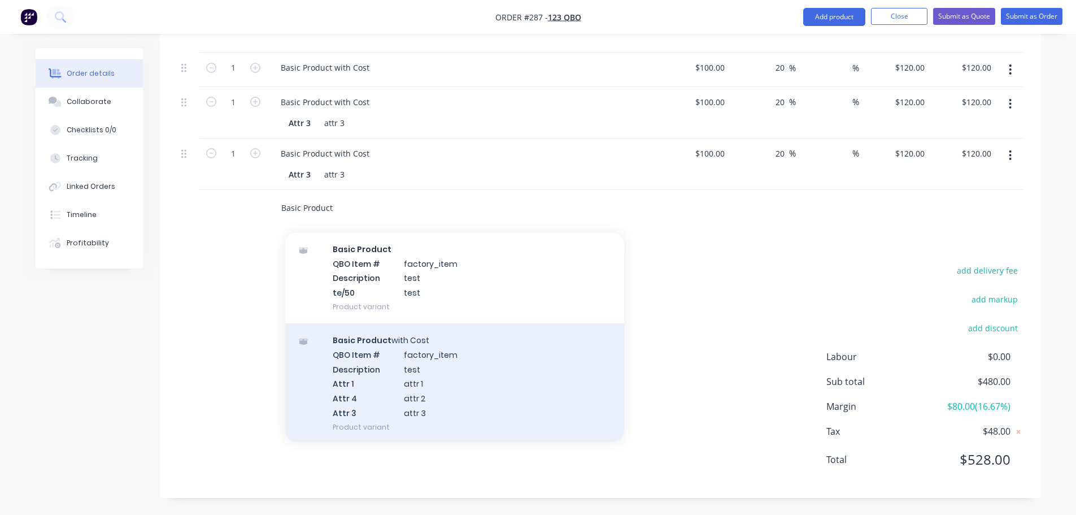
scroll to position [169, 0]
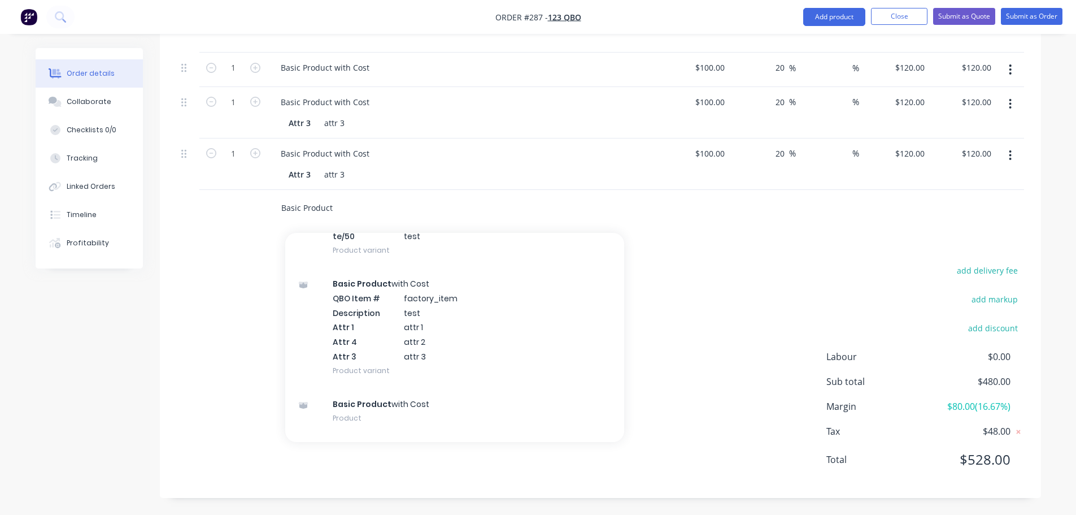
type input "Basic Product"
drag, startPoint x: 190, startPoint y: 431, endPoint x: 183, endPoint y: 433, distance: 7.7
click at [190, 431] on div "add delivery fee add markup add discount Labour $0.00 Sub total $480.00 Margin …" at bounding box center [600, 372] width 847 height 218
